Goal: Task Accomplishment & Management: Complete application form

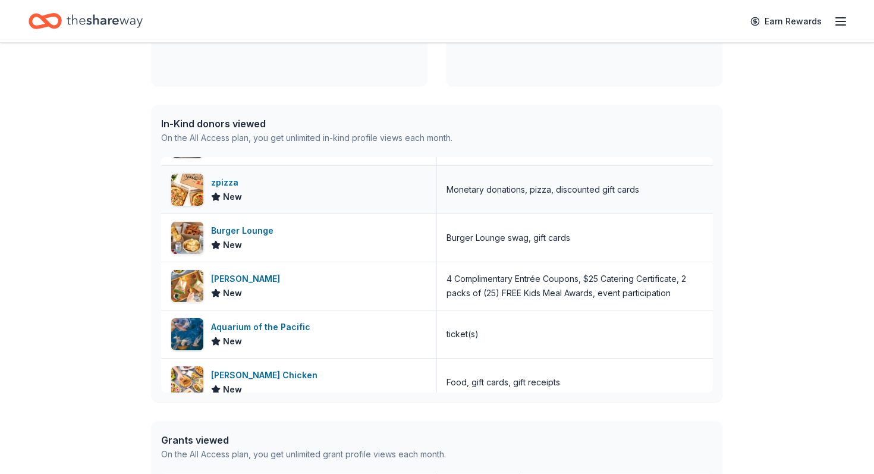
scroll to position [91, 0]
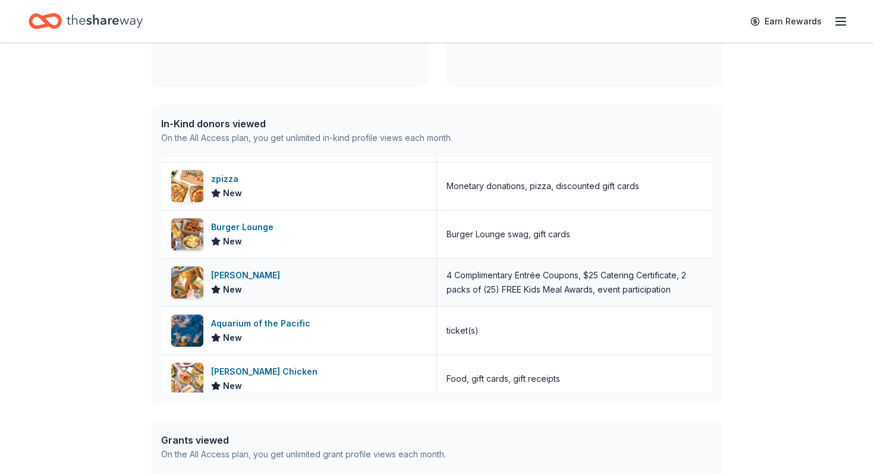
click at [226, 276] on div "[PERSON_NAME]" at bounding box center [248, 275] width 74 height 14
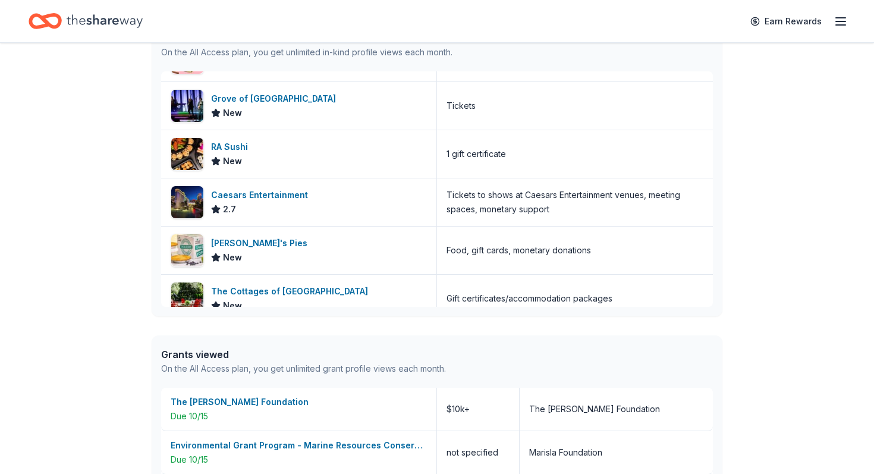
scroll to position [1117, 0]
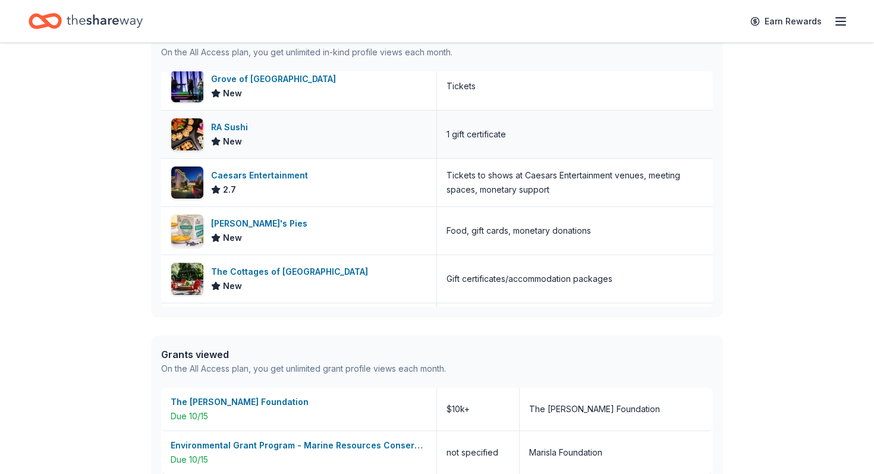
click at [231, 130] on div "RA Sushi" at bounding box center [232, 127] width 42 height 14
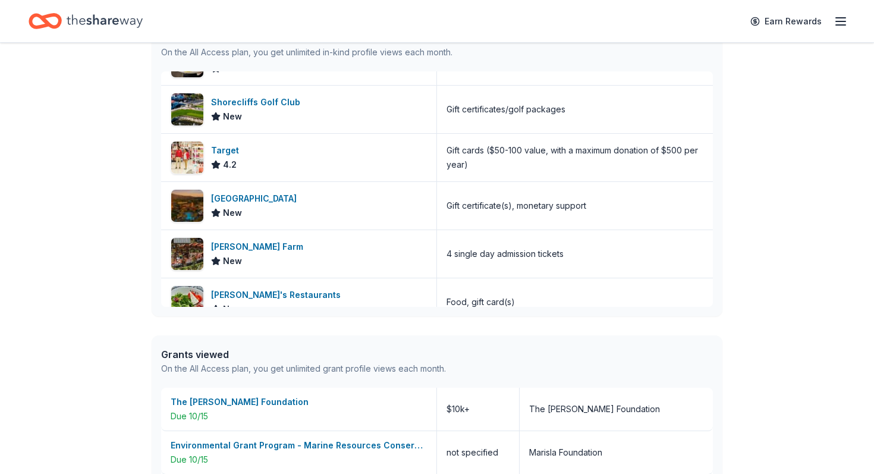
scroll to position [1970, 0]
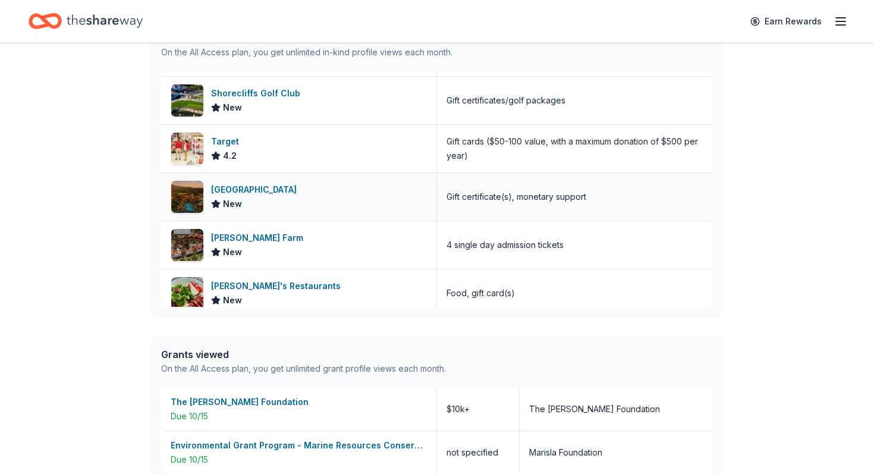
click at [282, 191] on div "Pechanga Resort Casino" at bounding box center [256, 190] width 90 height 14
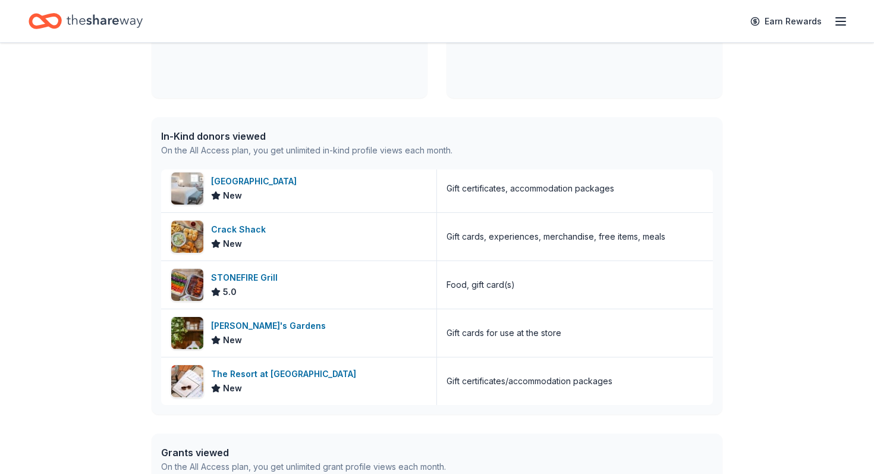
scroll to position [0, 0]
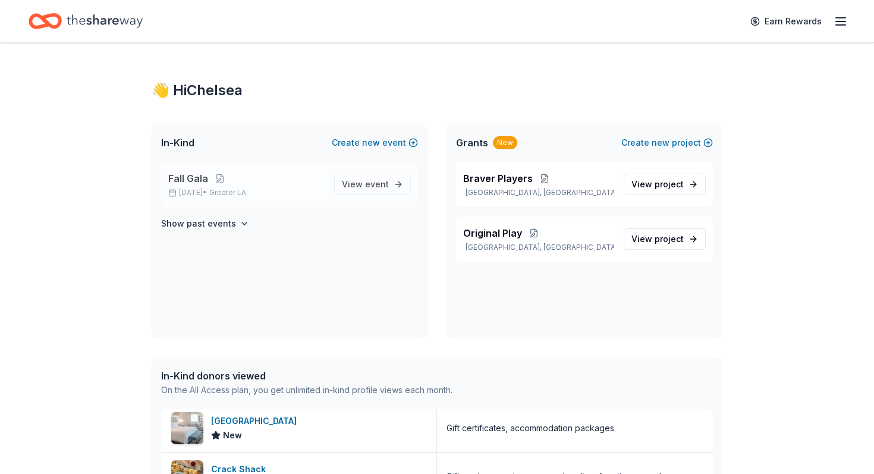
click at [247, 184] on p "Fall Gala" at bounding box center [246, 178] width 156 height 14
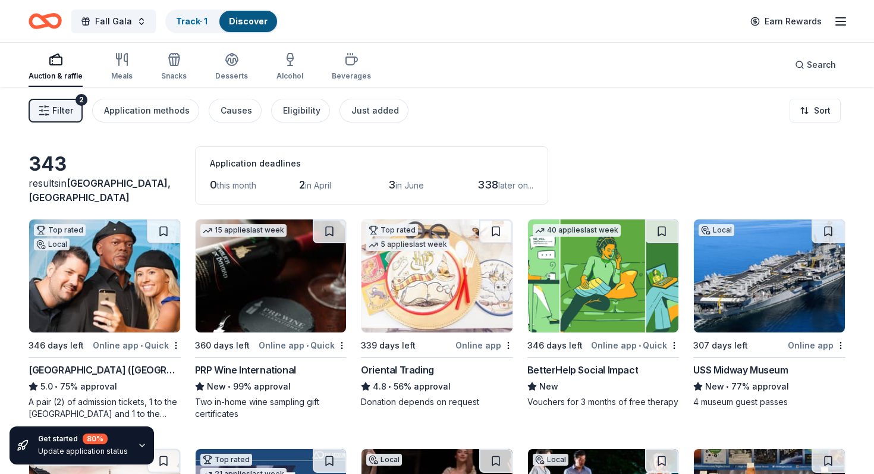
click at [42, 69] on div "Auction & raffle" at bounding box center [56, 66] width 54 height 29
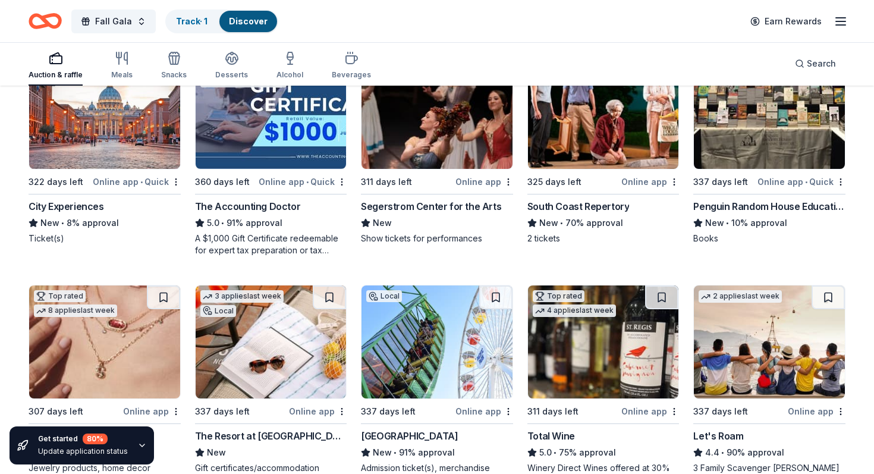
scroll to position [419, 0]
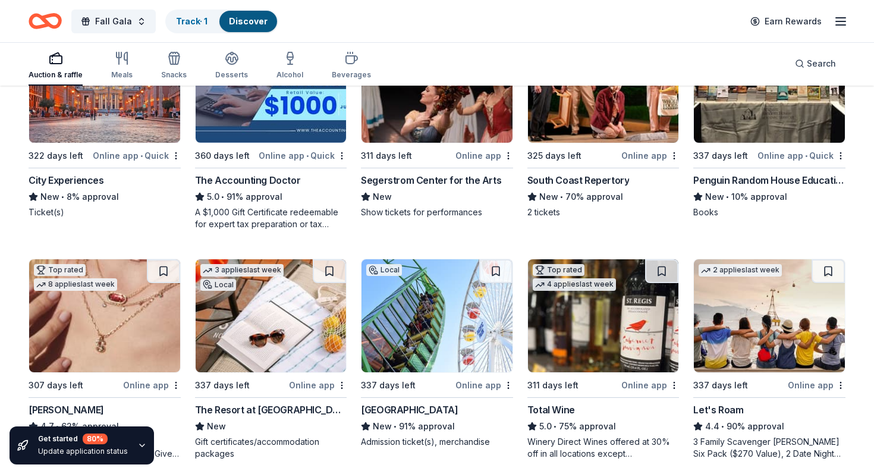
click at [755, 124] on img at bounding box center [769, 86] width 151 height 113
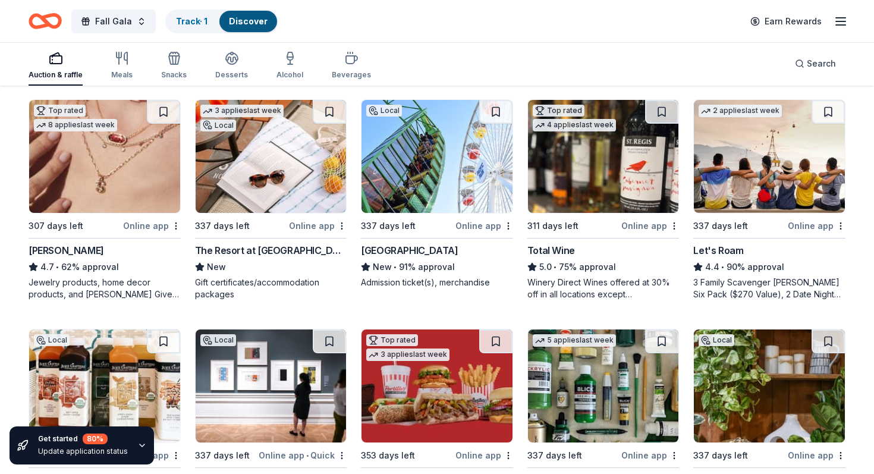
scroll to position [579, 0]
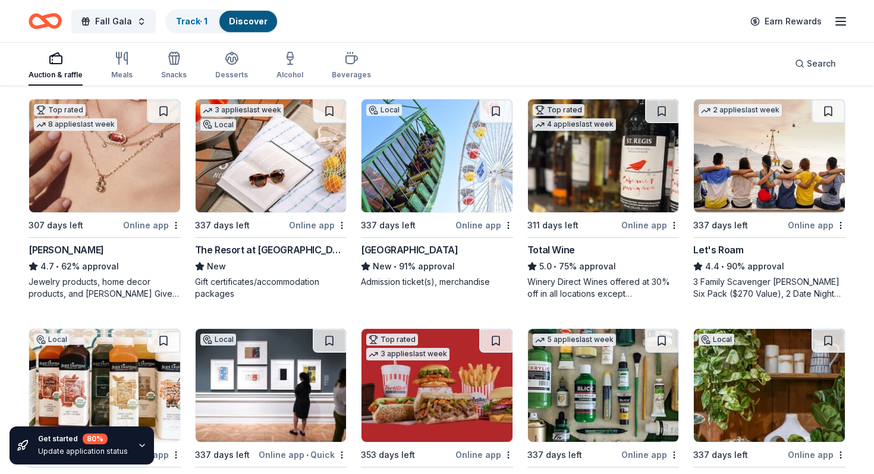
click at [407, 189] on img at bounding box center [437, 155] width 151 height 113
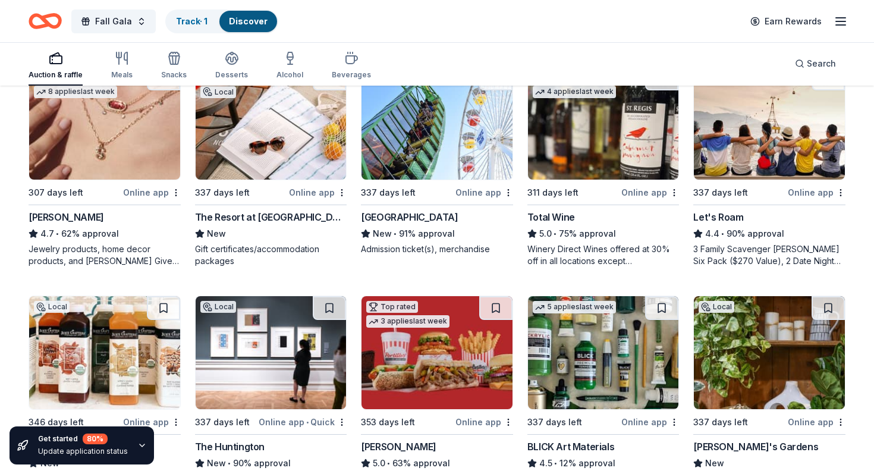
scroll to position [613, 0]
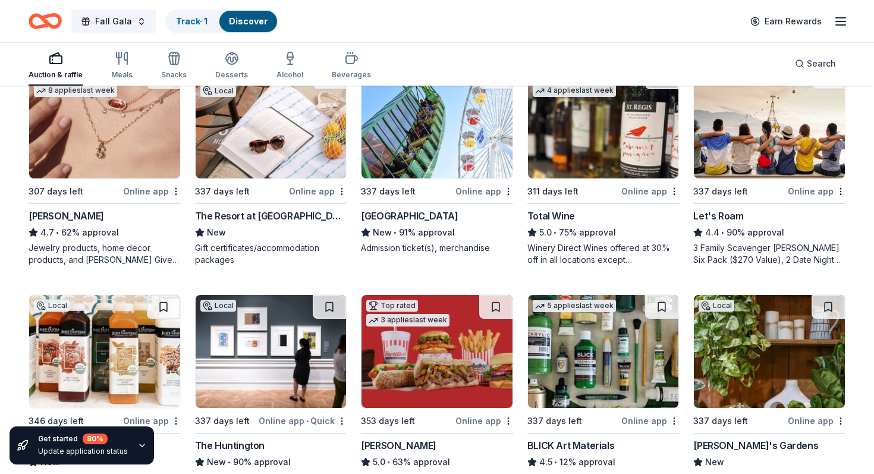
click at [601, 139] on img at bounding box center [603, 121] width 151 height 113
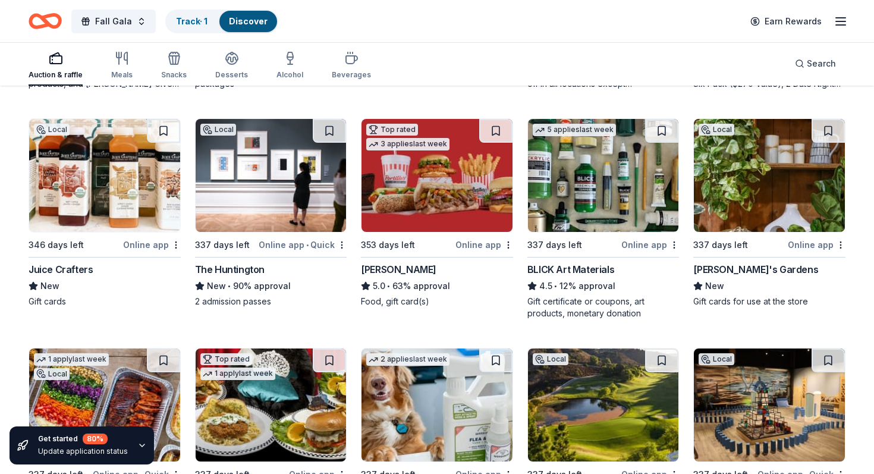
scroll to position [791, 0]
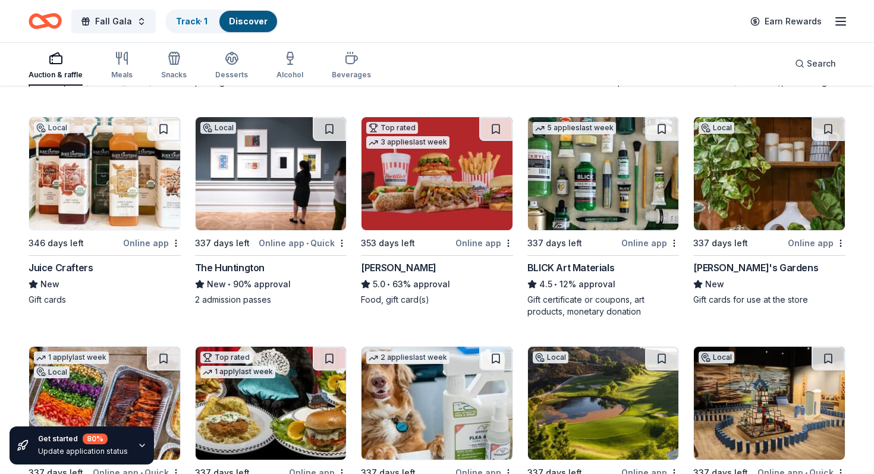
click at [403, 215] on img at bounding box center [437, 173] width 151 height 113
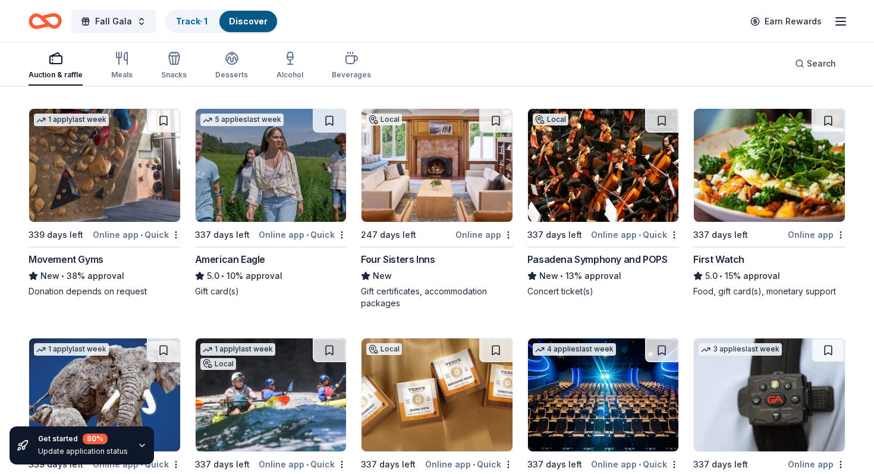
scroll to position [2153, 0]
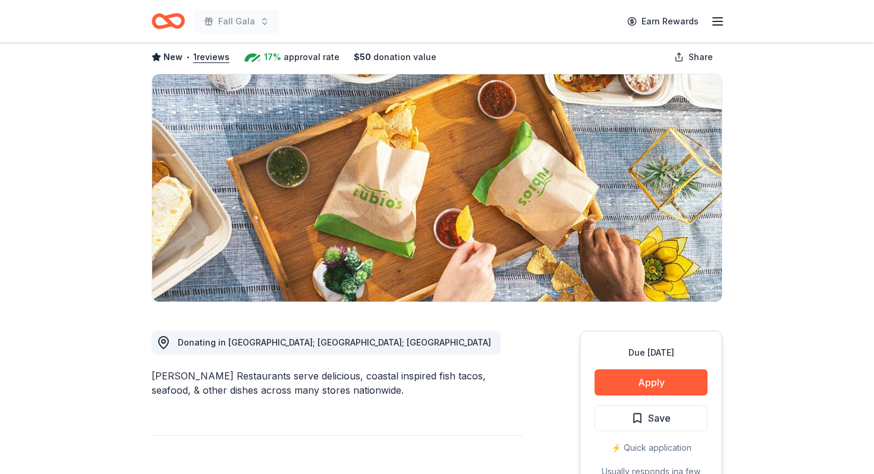
scroll to position [74, 0]
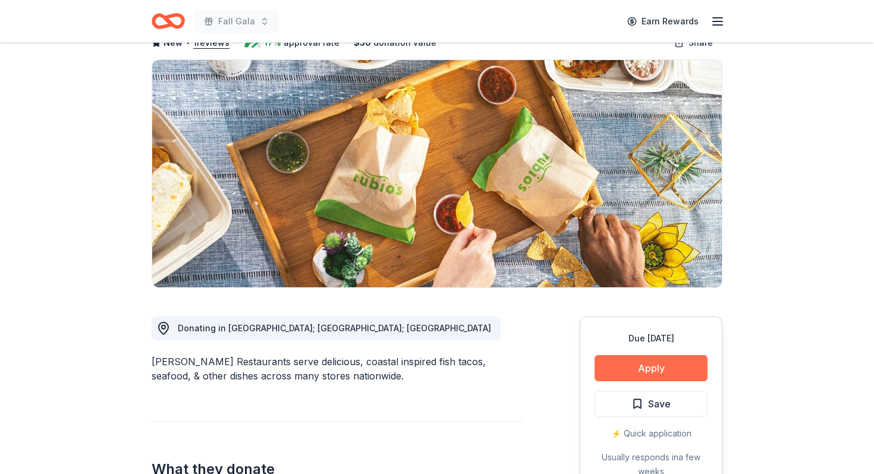
click at [627, 365] on button "Apply" at bounding box center [651, 368] width 113 height 26
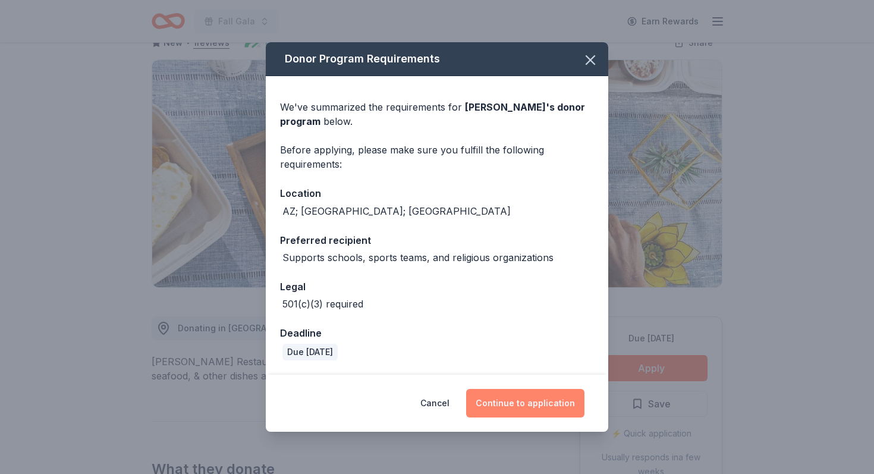
click at [527, 401] on button "Continue to application" at bounding box center [525, 403] width 118 height 29
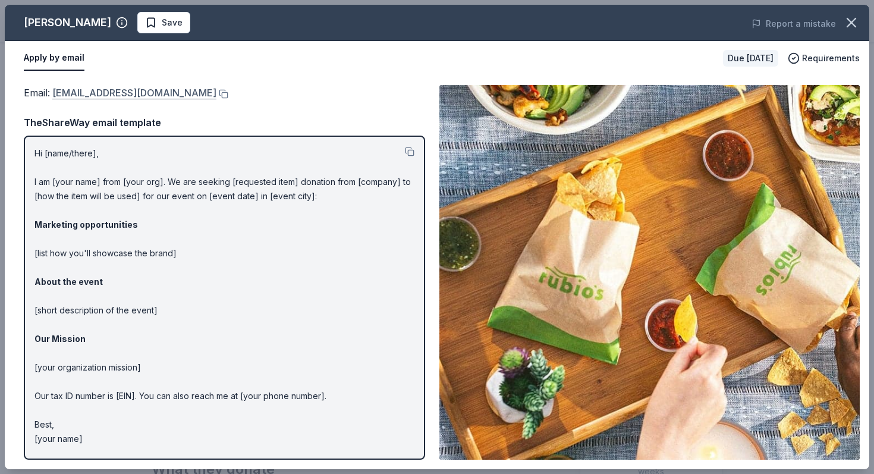
click at [146, 91] on link "VPMarketingTeam@rubios.com" at bounding box center [134, 92] width 164 height 15
click at [148, 90] on link "VPMarketingTeam@rubios.com" at bounding box center [134, 92] width 164 height 15
click at [146, 89] on link "VPMarketingTeam@rubios.com" at bounding box center [134, 92] width 164 height 15
drag, startPoint x: 197, startPoint y: 93, endPoint x: 137, endPoint y: 93, distance: 60.1
click at [137, 93] on div "Email : VPMarketingTeam@rubios.com" at bounding box center [224, 92] width 401 height 15
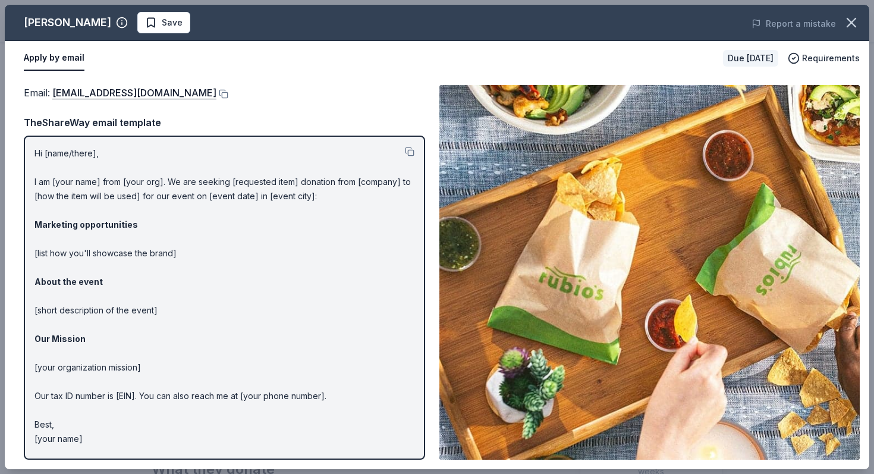
drag, startPoint x: 52, startPoint y: 87, endPoint x: 194, endPoint y: 84, distance: 141.6
click at [187, 84] on div "Email : VPMarketingTeam@rubios.com Email : VPMarketingTeam@rubios.com TheShareW…" at bounding box center [437, 273] width 865 height 394
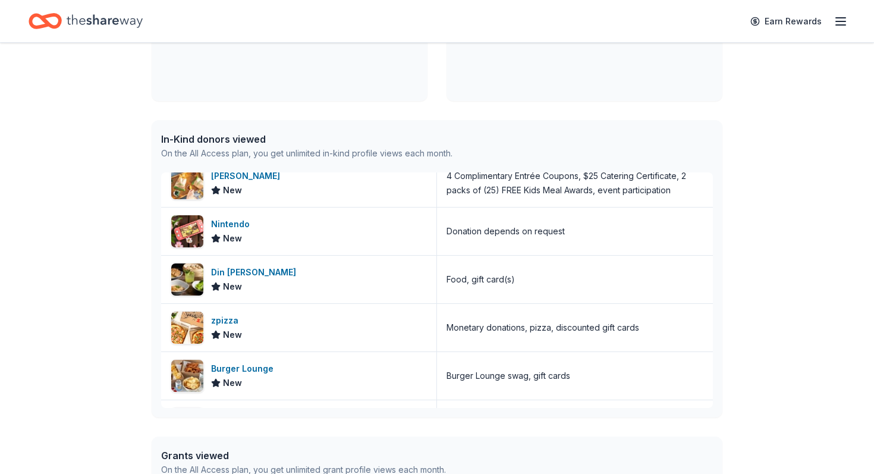
scroll to position [18, 0]
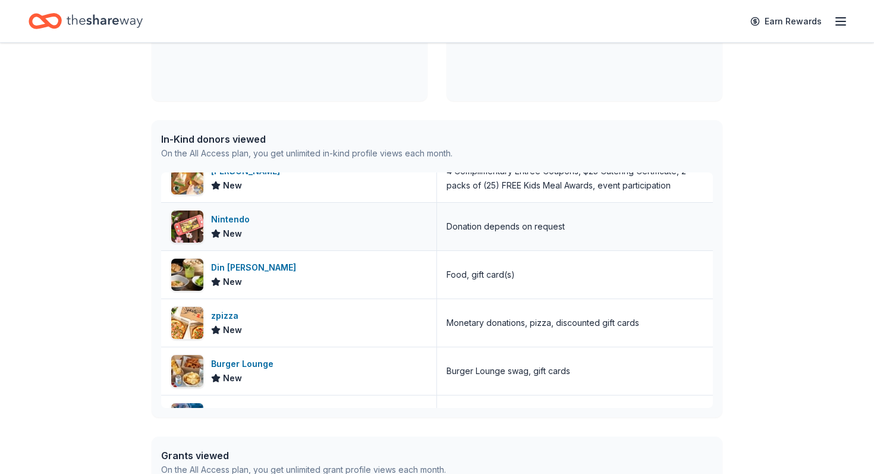
click at [234, 227] on span "New" at bounding box center [232, 234] width 19 height 14
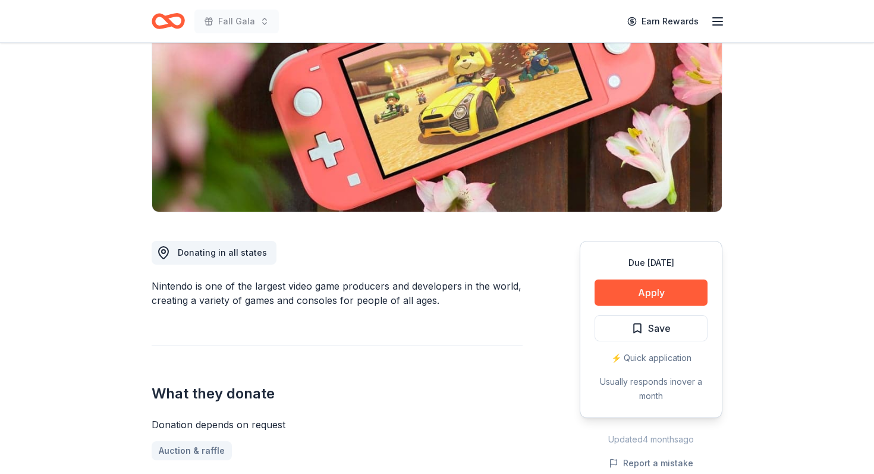
scroll to position [153, 0]
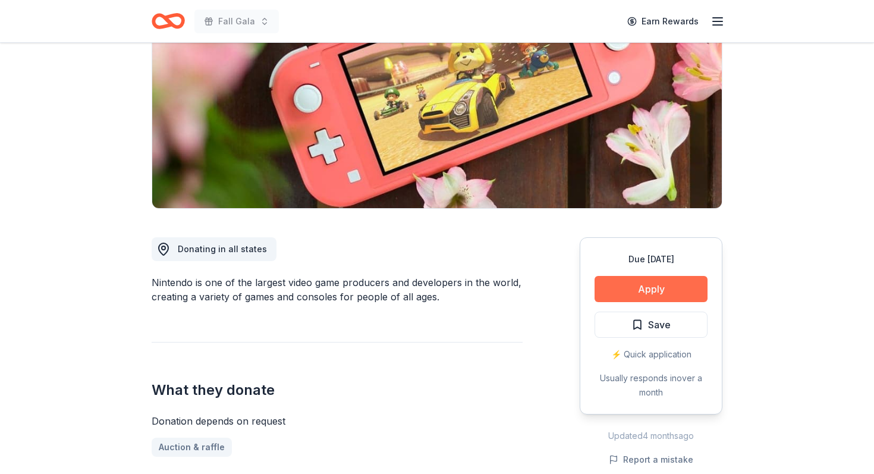
click at [645, 281] on button "Apply" at bounding box center [651, 289] width 113 height 26
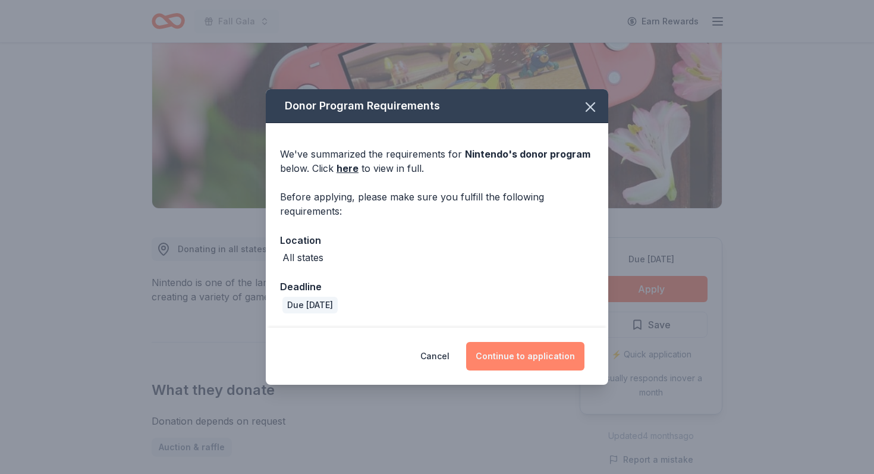
click at [546, 361] on button "Continue to application" at bounding box center [525, 356] width 118 height 29
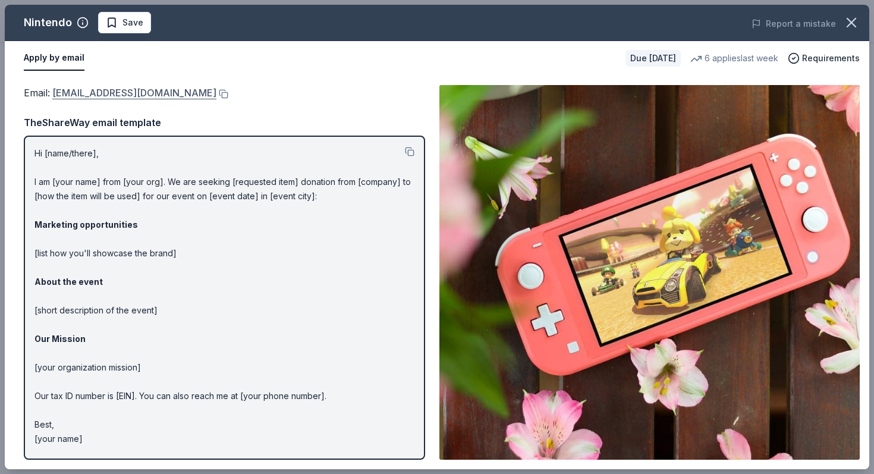
drag, startPoint x: 281, startPoint y: 90, endPoint x: 211, endPoint y: 86, distance: 70.9
click at [211, 86] on div "Email : charitablecontributionrequest@noa.nintendo.com" at bounding box center [224, 92] width 401 height 15
click at [212, 90] on link "charitablecontributionrequest@noa.nintendo.com" at bounding box center [134, 92] width 164 height 15
click at [228, 94] on button at bounding box center [222, 94] width 12 height 10
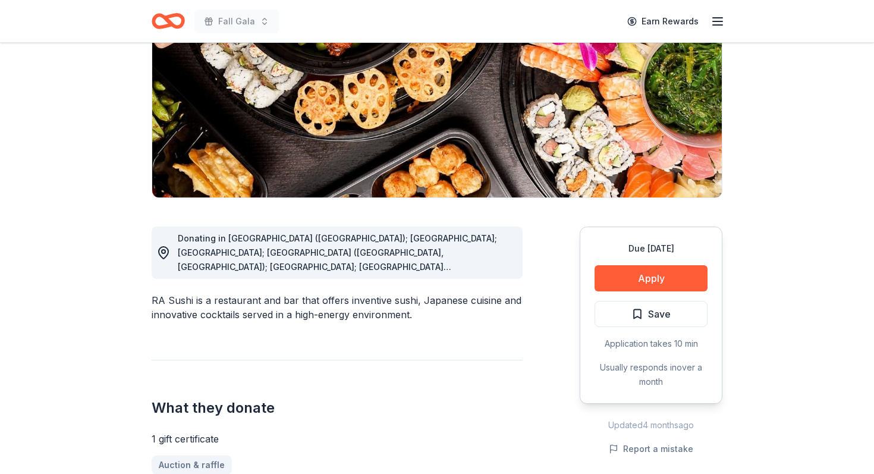
scroll to position [167, 0]
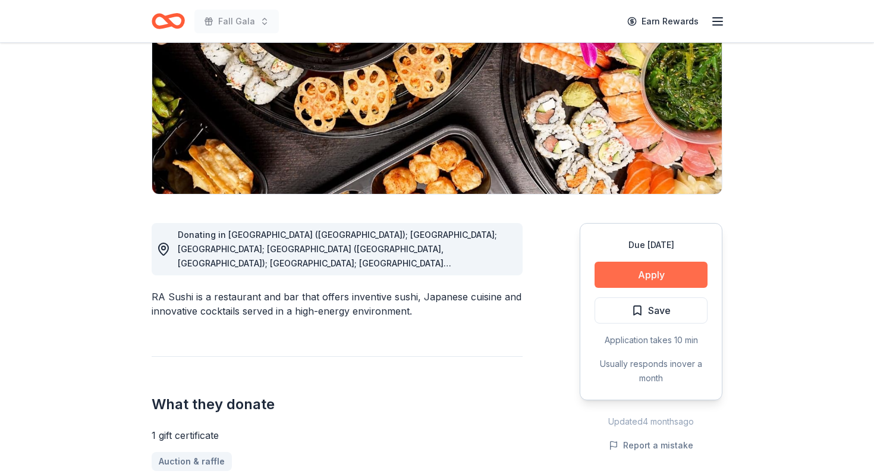
click at [649, 274] on button "Apply" at bounding box center [651, 275] width 113 height 26
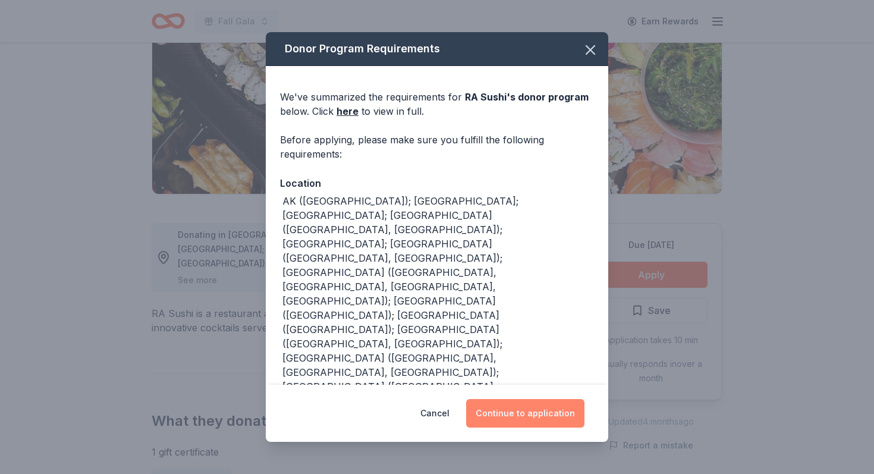
click at [530, 413] on button "Continue to application" at bounding box center [525, 413] width 118 height 29
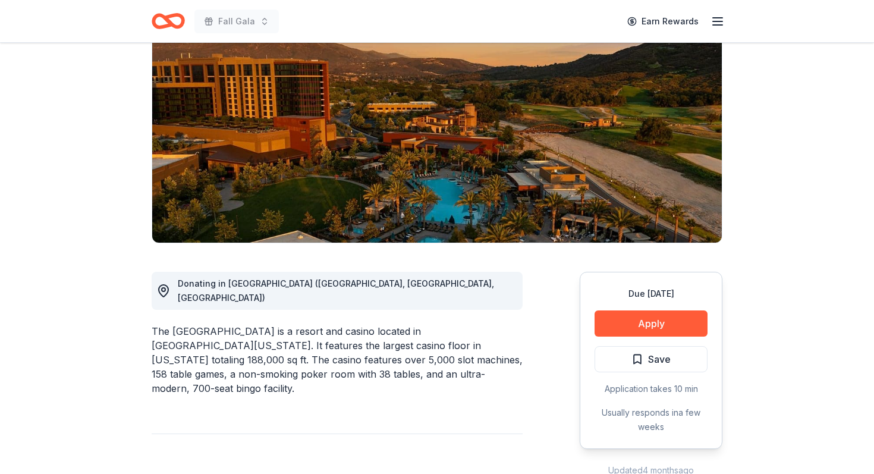
scroll to position [120, 0]
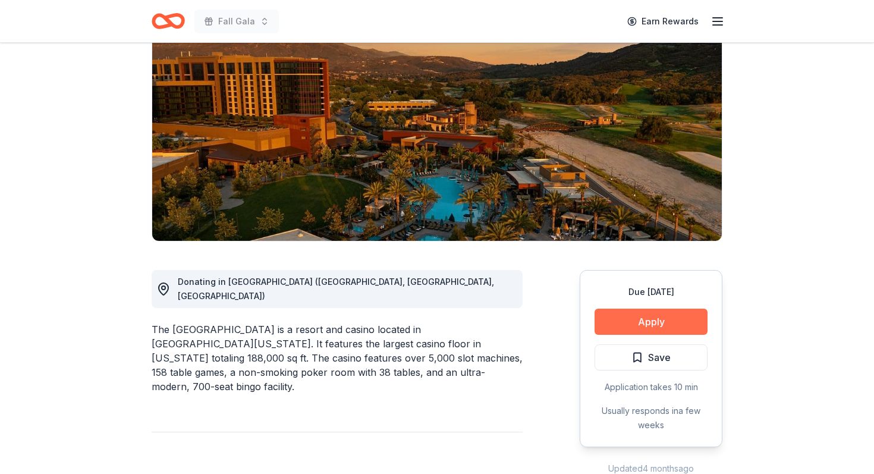
click at [642, 318] on button "Apply" at bounding box center [651, 322] width 113 height 26
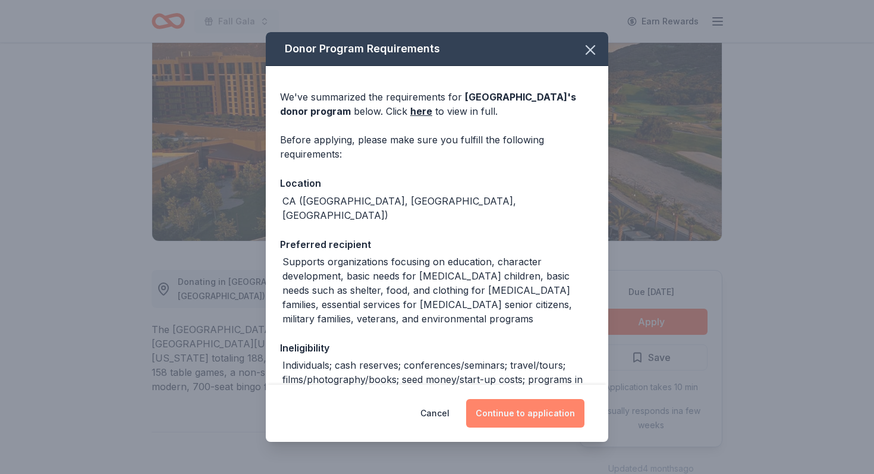
click at [548, 422] on button "Continue to application" at bounding box center [525, 413] width 118 height 29
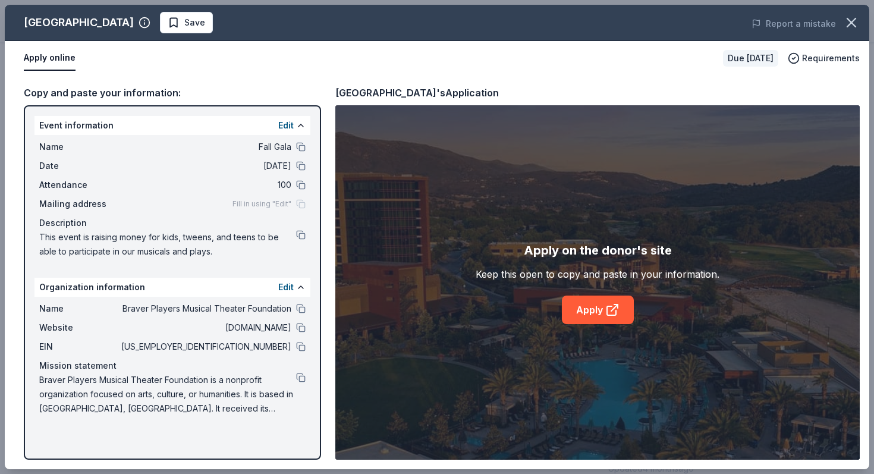
drag, startPoint x: 38, startPoint y: 145, endPoint x: 100, endPoint y: 150, distance: 62.1
click at [98, 150] on div "Name Fall Gala Date 10/10/26 Attendance 100 Mailing address Fill in using "Edit…" at bounding box center [172, 199] width 276 height 128
drag, startPoint x: 42, startPoint y: 144, endPoint x: 92, endPoint y: 147, distance: 50.1
click at [92, 147] on span "Name" at bounding box center [79, 147] width 80 height 14
click at [290, 127] on button "Edit" at bounding box center [285, 125] width 15 height 14
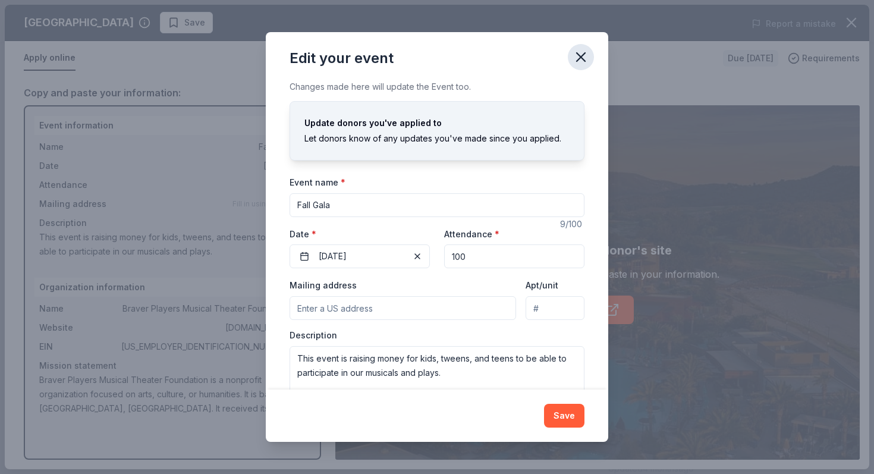
click at [585, 59] on icon "button" at bounding box center [581, 57] width 17 height 17
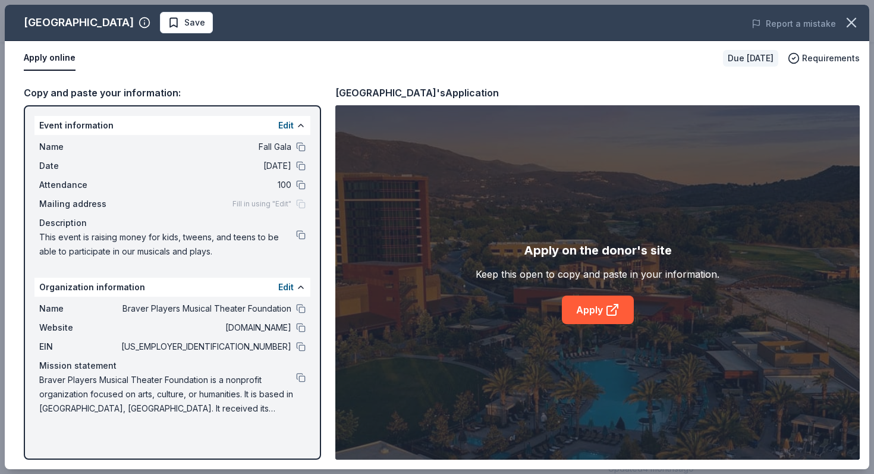
drag, startPoint x: 41, startPoint y: 164, endPoint x: 179, endPoint y: 248, distance: 161.5
click at [181, 254] on div "Name Fall Gala Date 10/10/26 Attendance 100 Mailing address Fill in using "Edit…" at bounding box center [172, 199] width 276 height 128
click at [295, 124] on div "Edit" at bounding box center [291, 125] width 27 height 14
click at [611, 308] on icon at bounding box center [612, 310] width 14 height 14
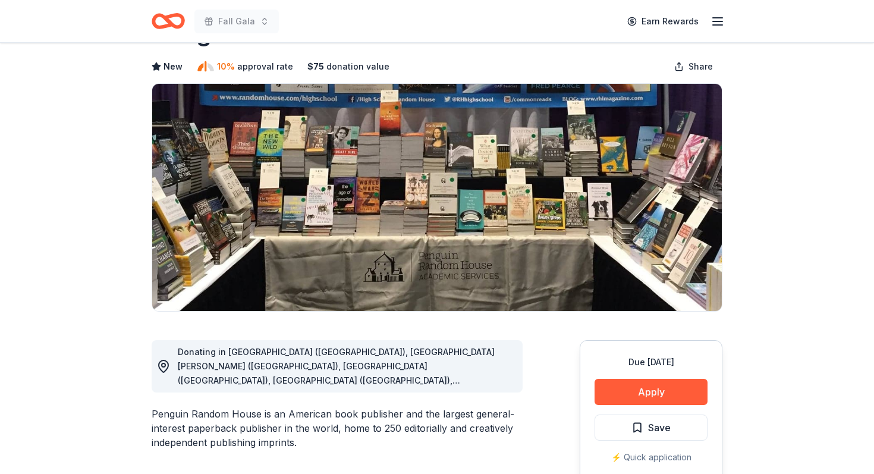
scroll to position [83, 0]
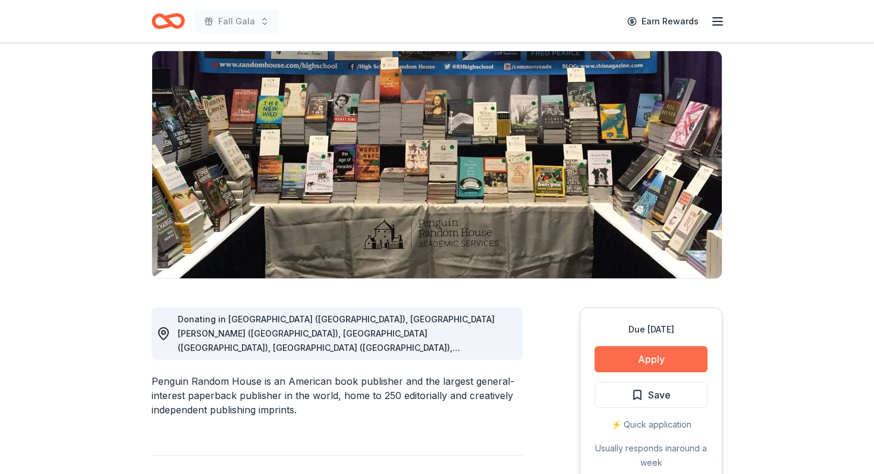
click at [663, 359] on button "Apply" at bounding box center [651, 359] width 113 height 26
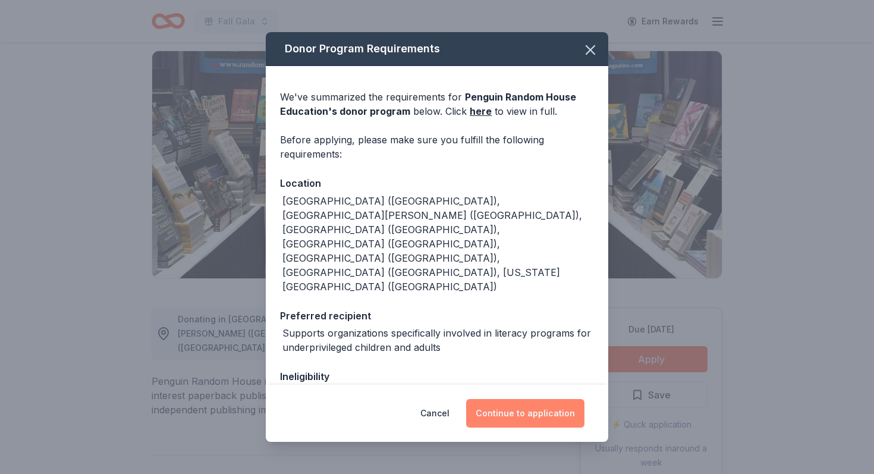
click at [539, 415] on button "Continue to application" at bounding box center [525, 413] width 118 height 29
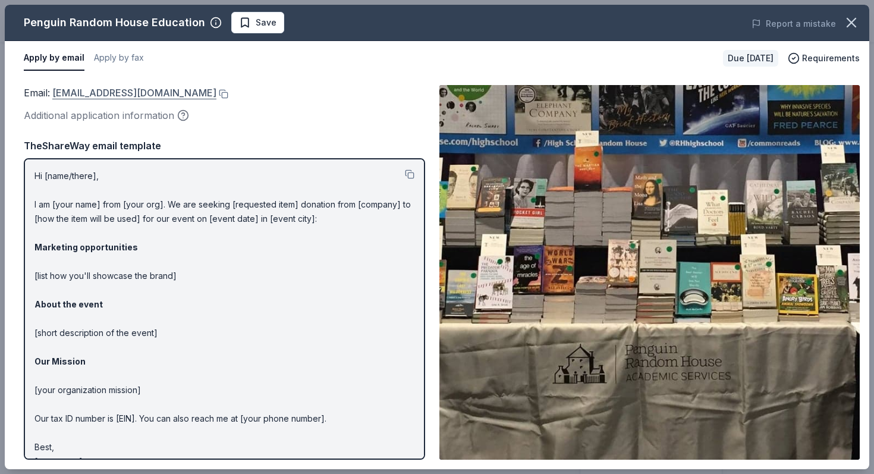
click at [183, 90] on link "[EMAIL_ADDRESS][DOMAIN_NAME]" at bounding box center [134, 92] width 164 height 15
click at [203, 90] on link "[EMAIL_ADDRESS][DOMAIN_NAME]" at bounding box center [134, 92] width 164 height 15
click at [115, 92] on link "[EMAIL_ADDRESS][DOMAIN_NAME]" at bounding box center [134, 92] width 164 height 15
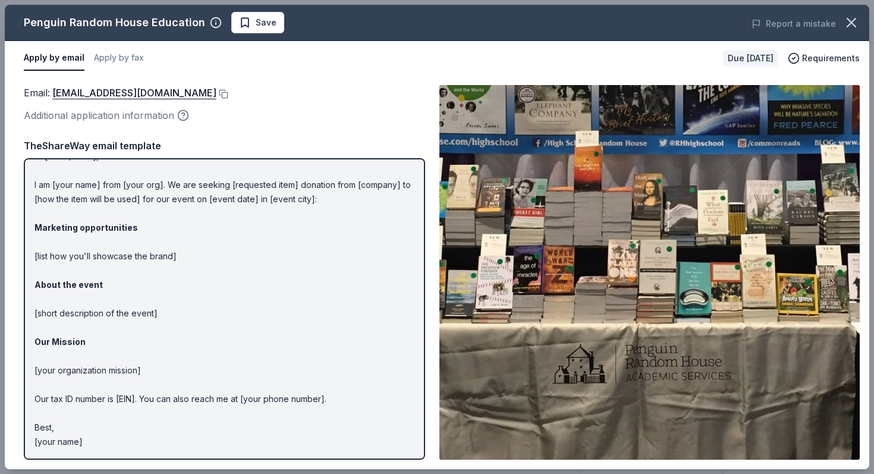
scroll to position [0, 0]
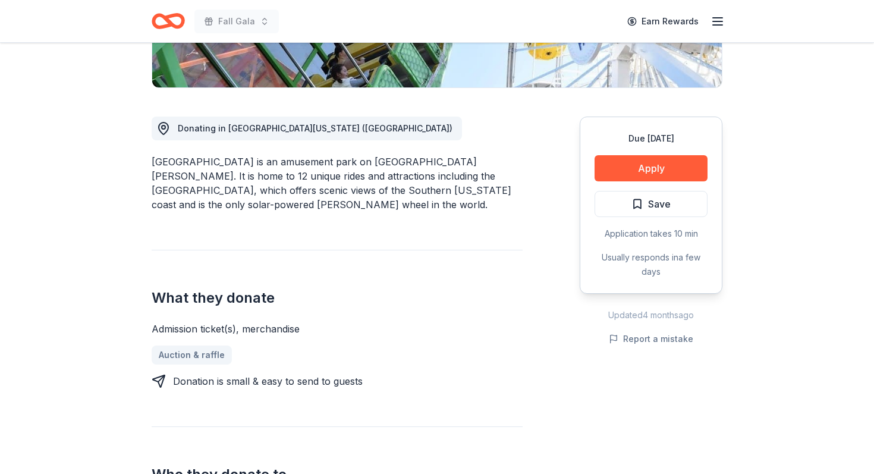
scroll to position [282, 0]
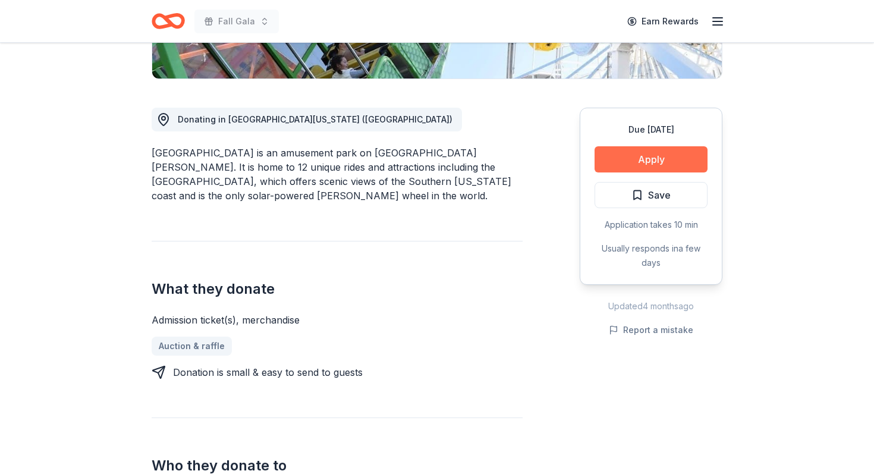
click at [652, 158] on button "Apply" at bounding box center [651, 159] width 113 height 26
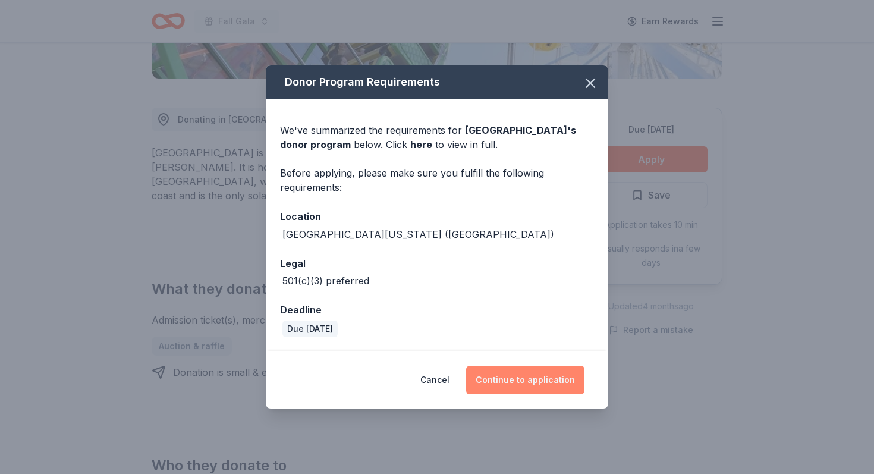
click at [485, 376] on button "Continue to application" at bounding box center [525, 380] width 118 height 29
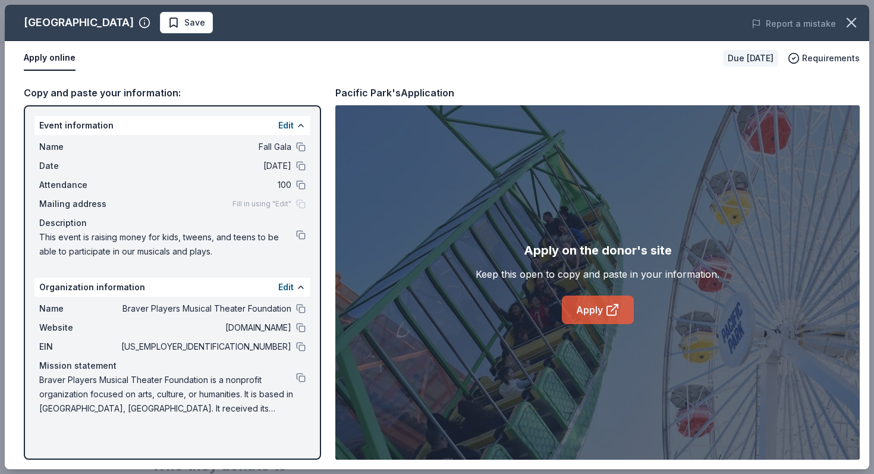
click at [598, 309] on link "Apply" at bounding box center [598, 310] width 72 height 29
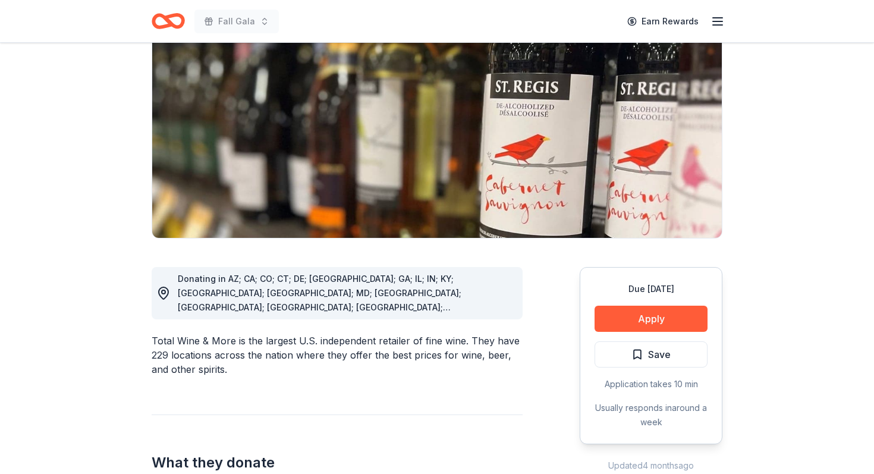
scroll to position [124, 0]
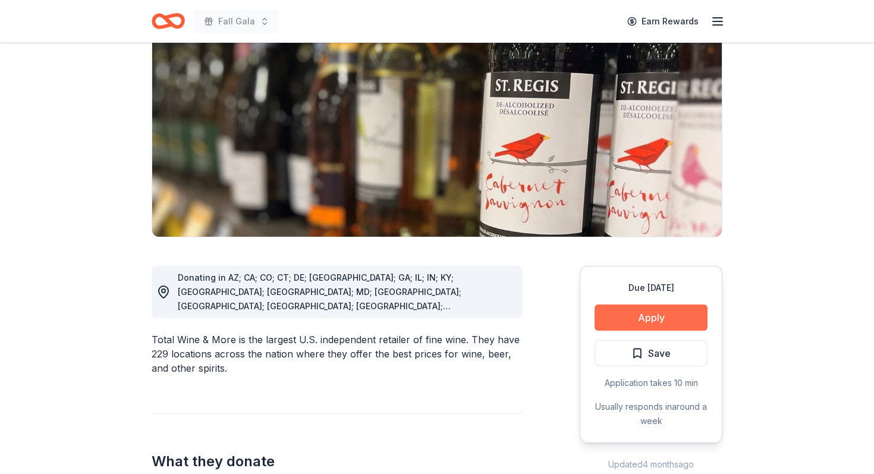
click at [657, 319] on button "Apply" at bounding box center [651, 317] width 113 height 26
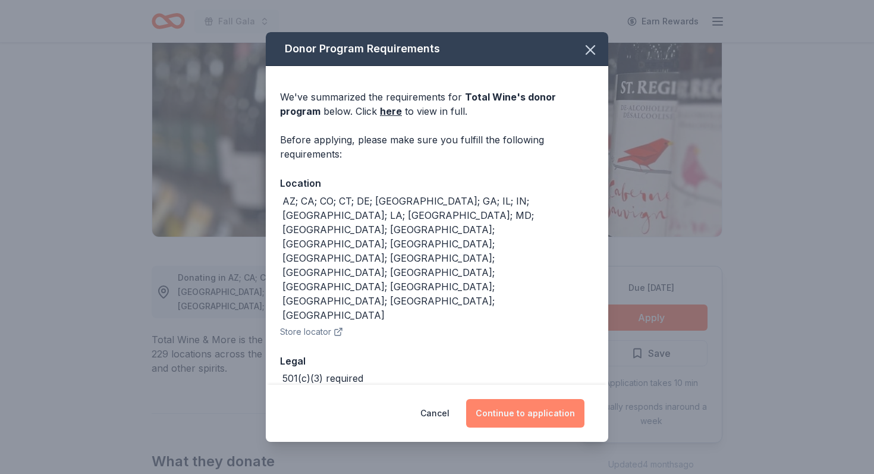
click at [532, 399] on button "Continue to application" at bounding box center [525, 413] width 118 height 29
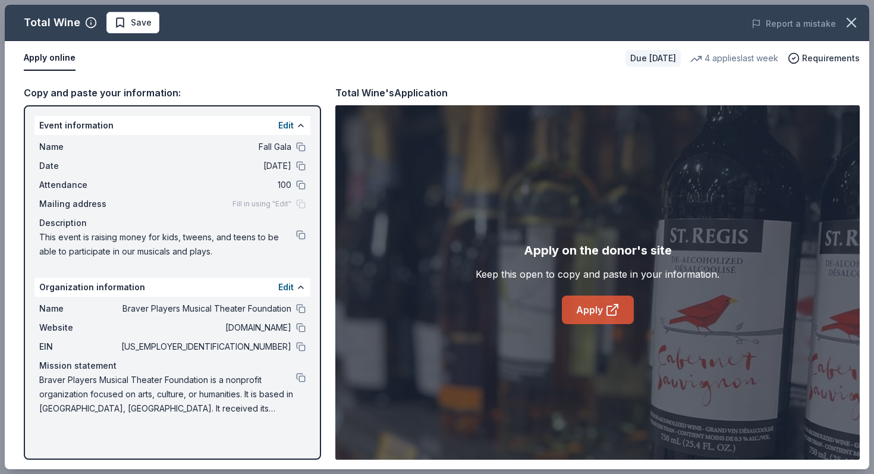
click at [571, 315] on link "Apply" at bounding box center [598, 310] width 72 height 29
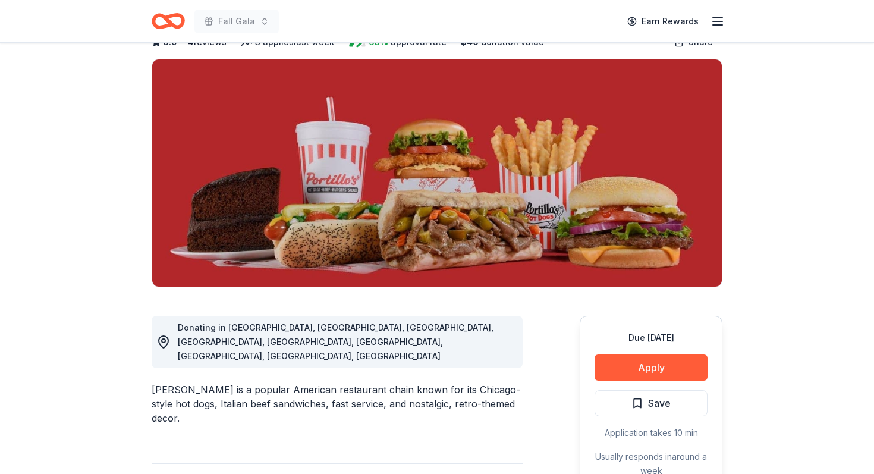
scroll to position [86, 0]
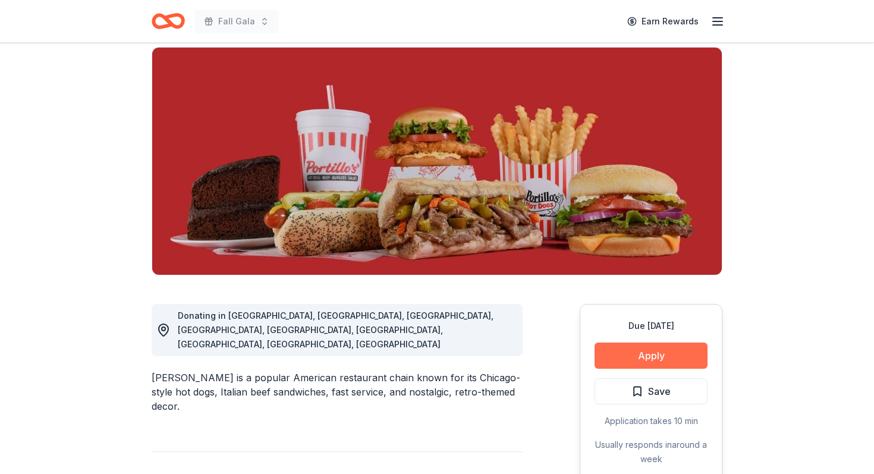
click at [654, 357] on button "Apply" at bounding box center [651, 356] width 113 height 26
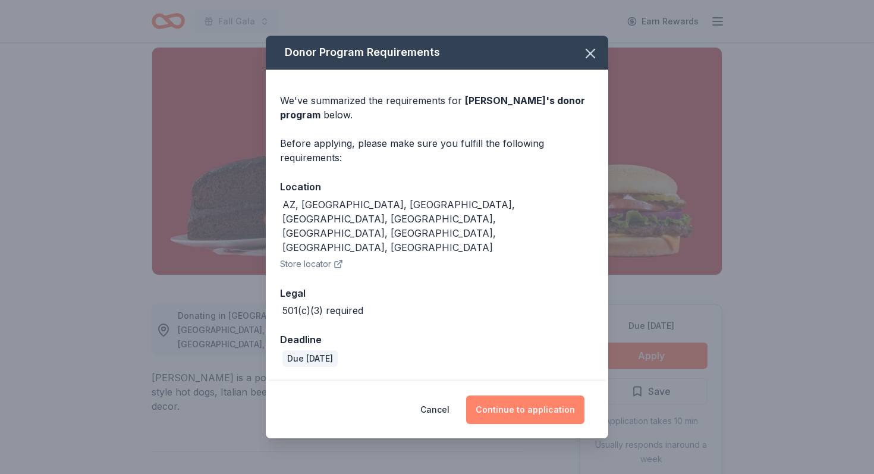
click at [529, 395] on button "Continue to application" at bounding box center [525, 409] width 118 height 29
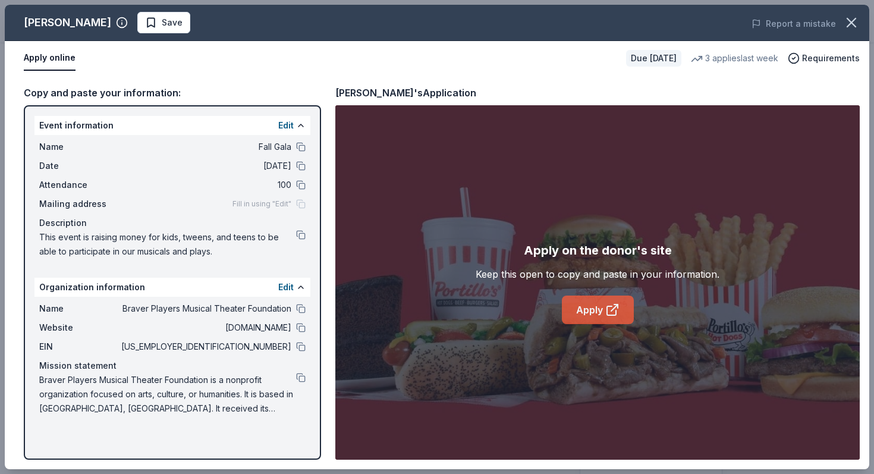
click at [588, 311] on link "Apply" at bounding box center [598, 310] width 72 height 29
